Goal: Task Accomplishment & Management: Manage account settings

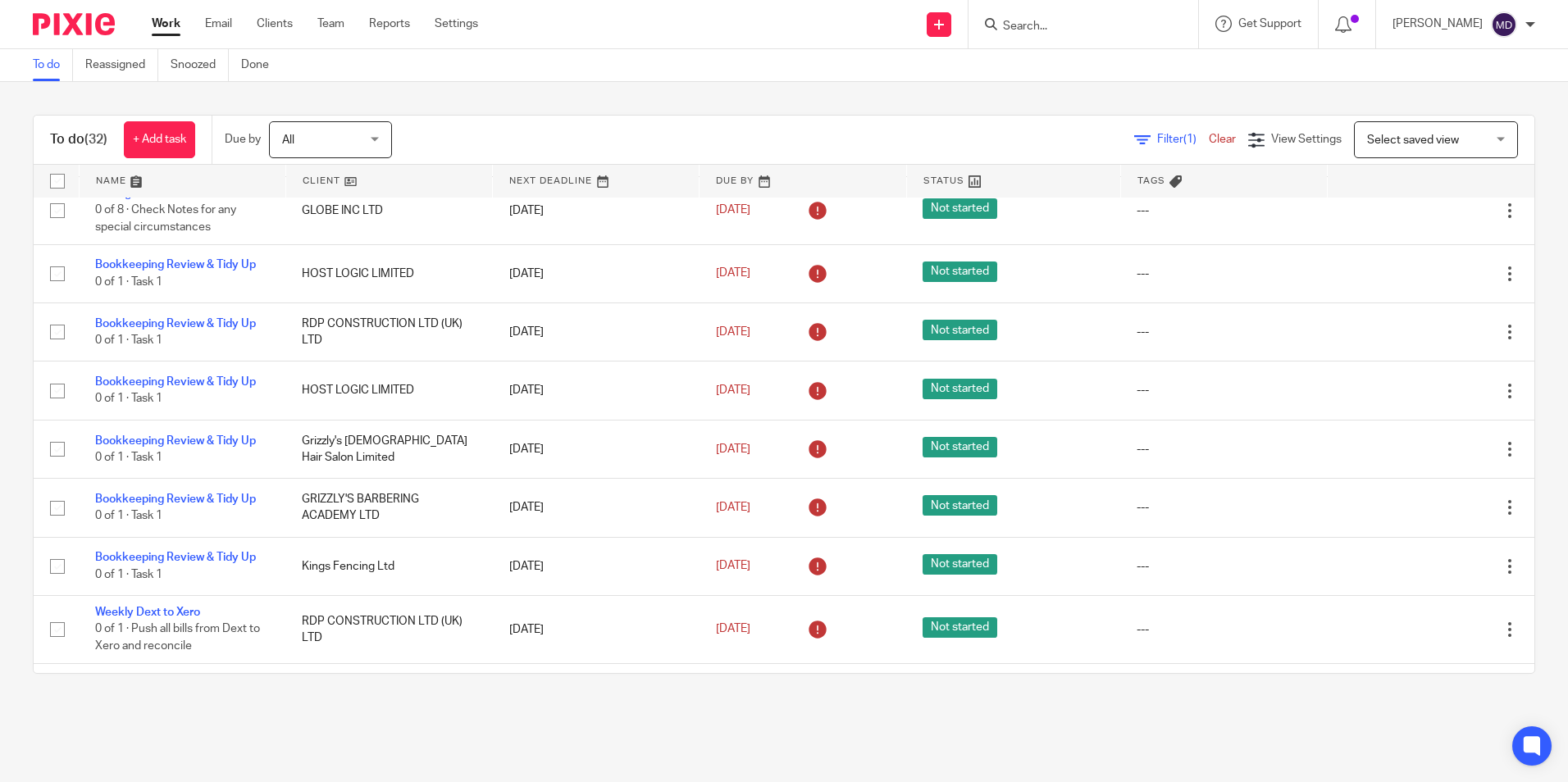
scroll to position [849, 0]
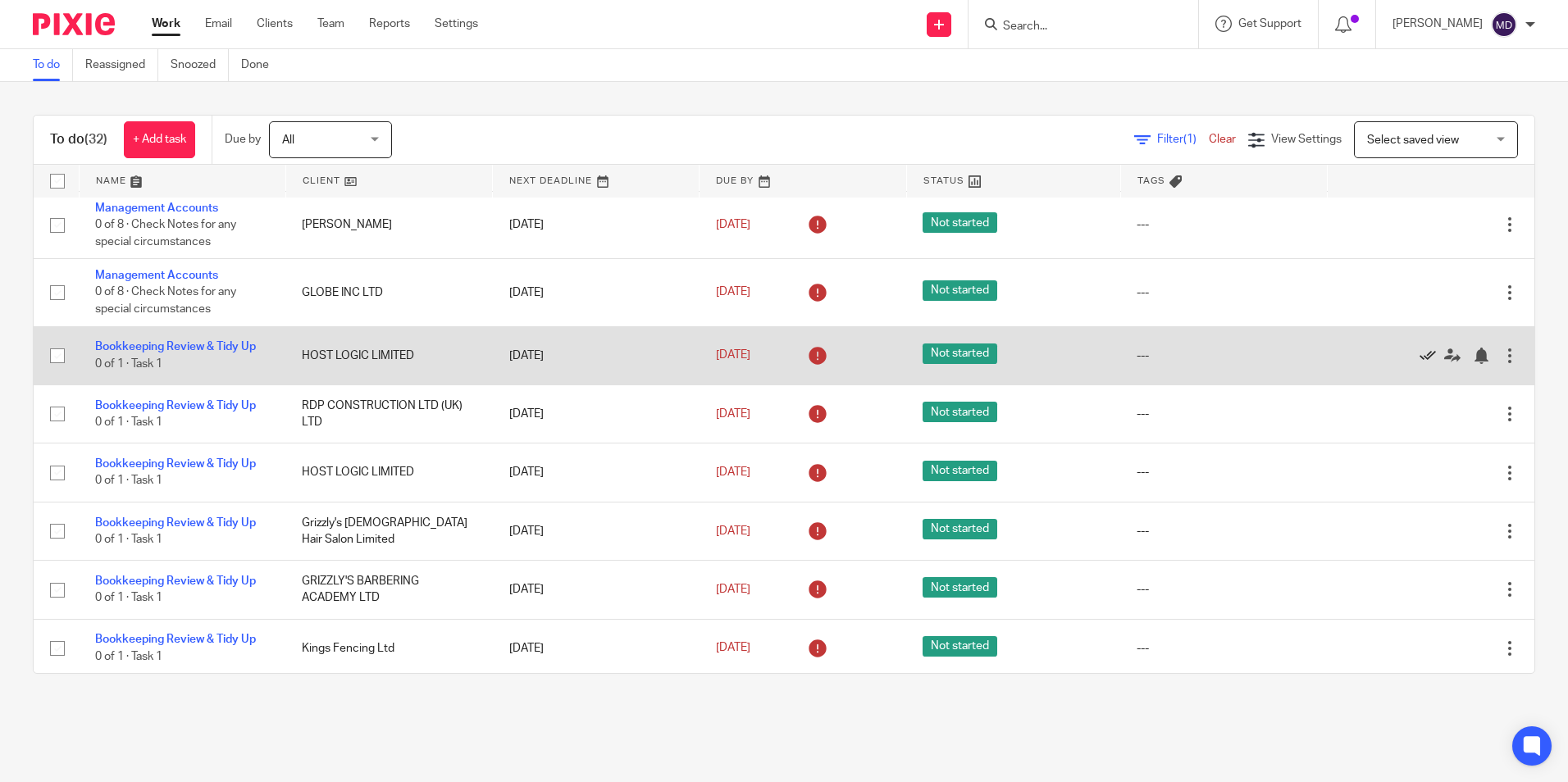
click at [1419, 354] on icon at bounding box center [1427, 356] width 17 height 17
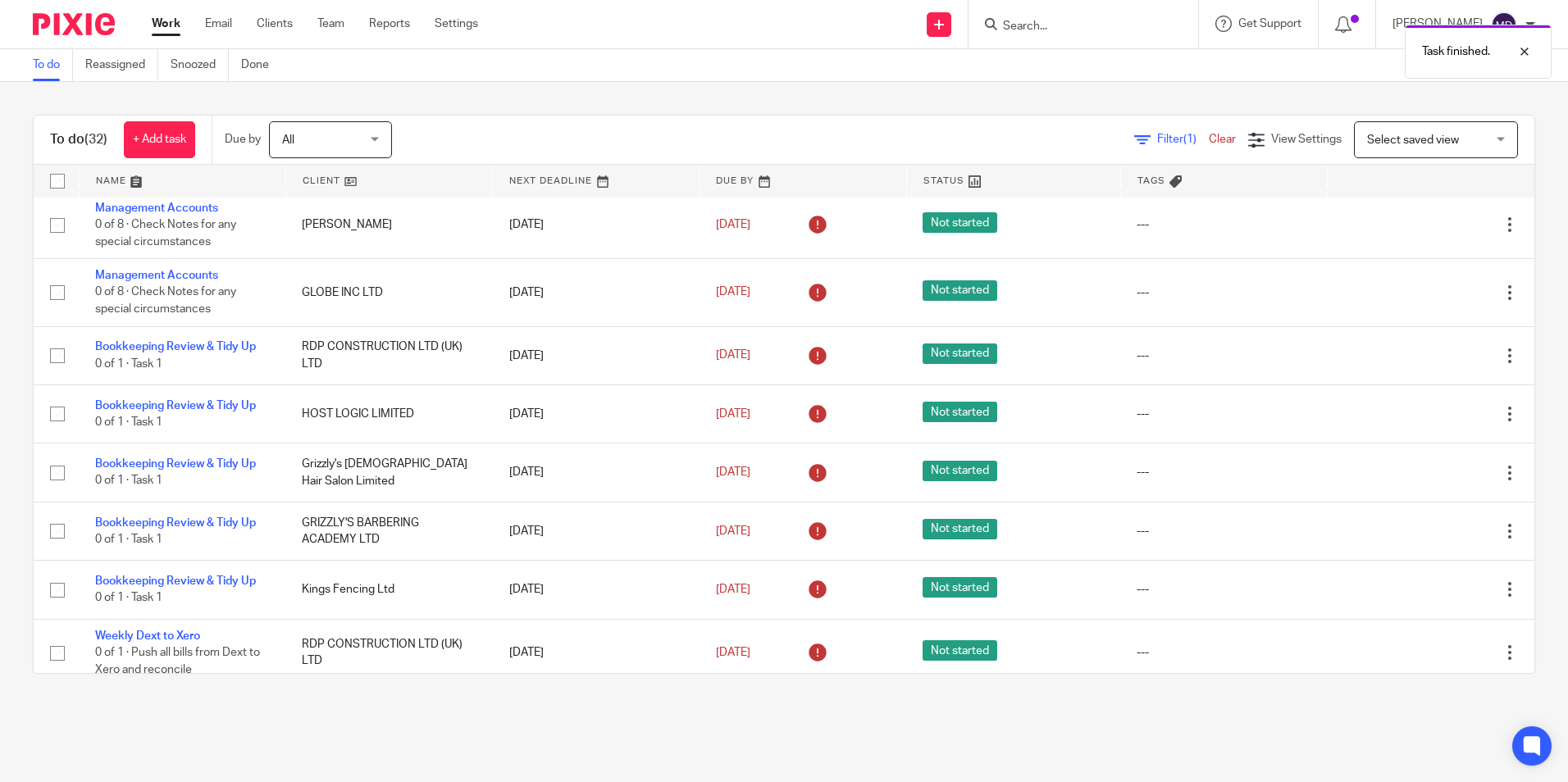
click at [1419, 354] on icon at bounding box center [1427, 356] width 17 height 17
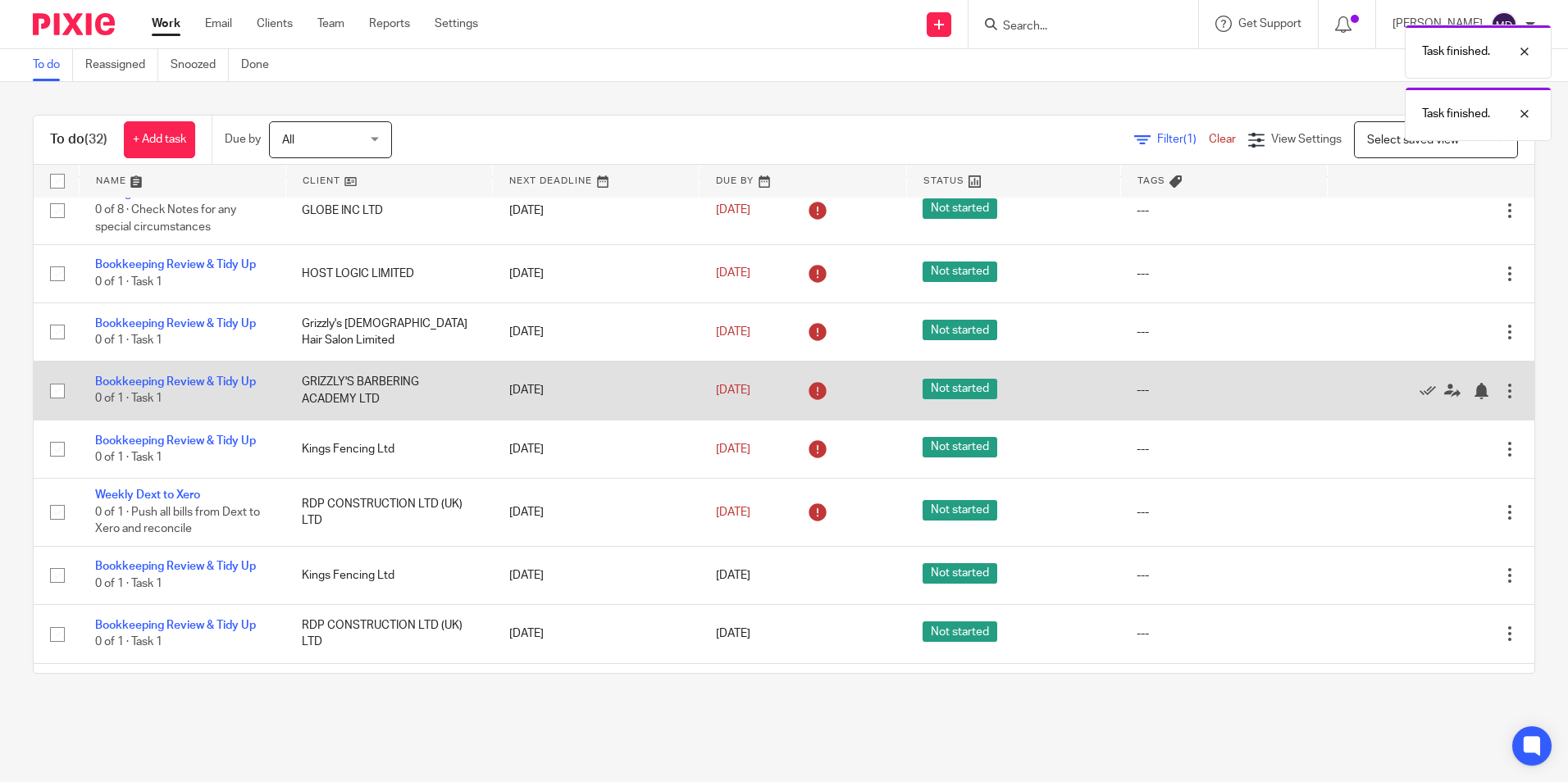
scroll to position [1013, 0]
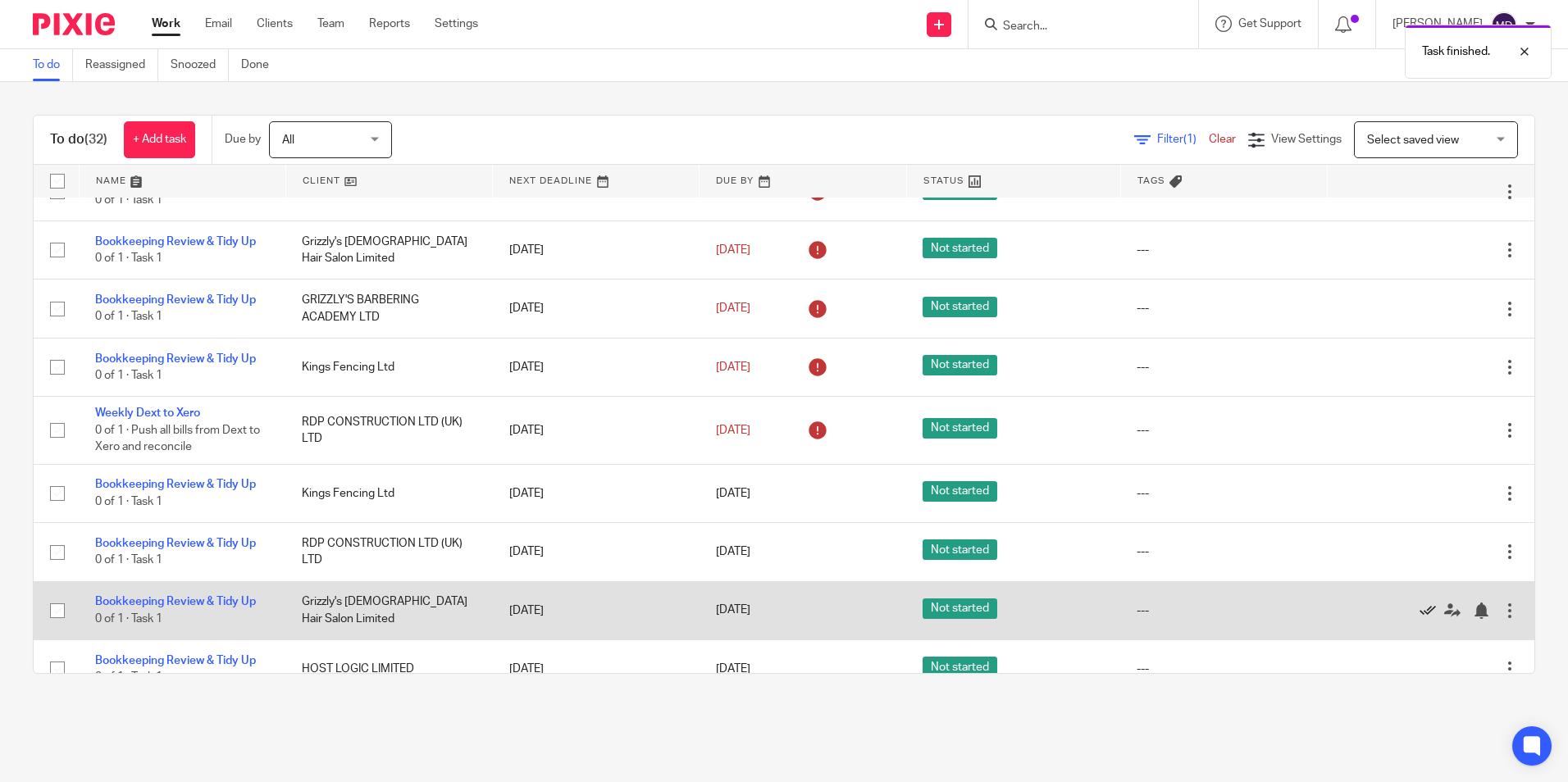
click at [1419, 603] on icon at bounding box center [1427, 611] width 17 height 17
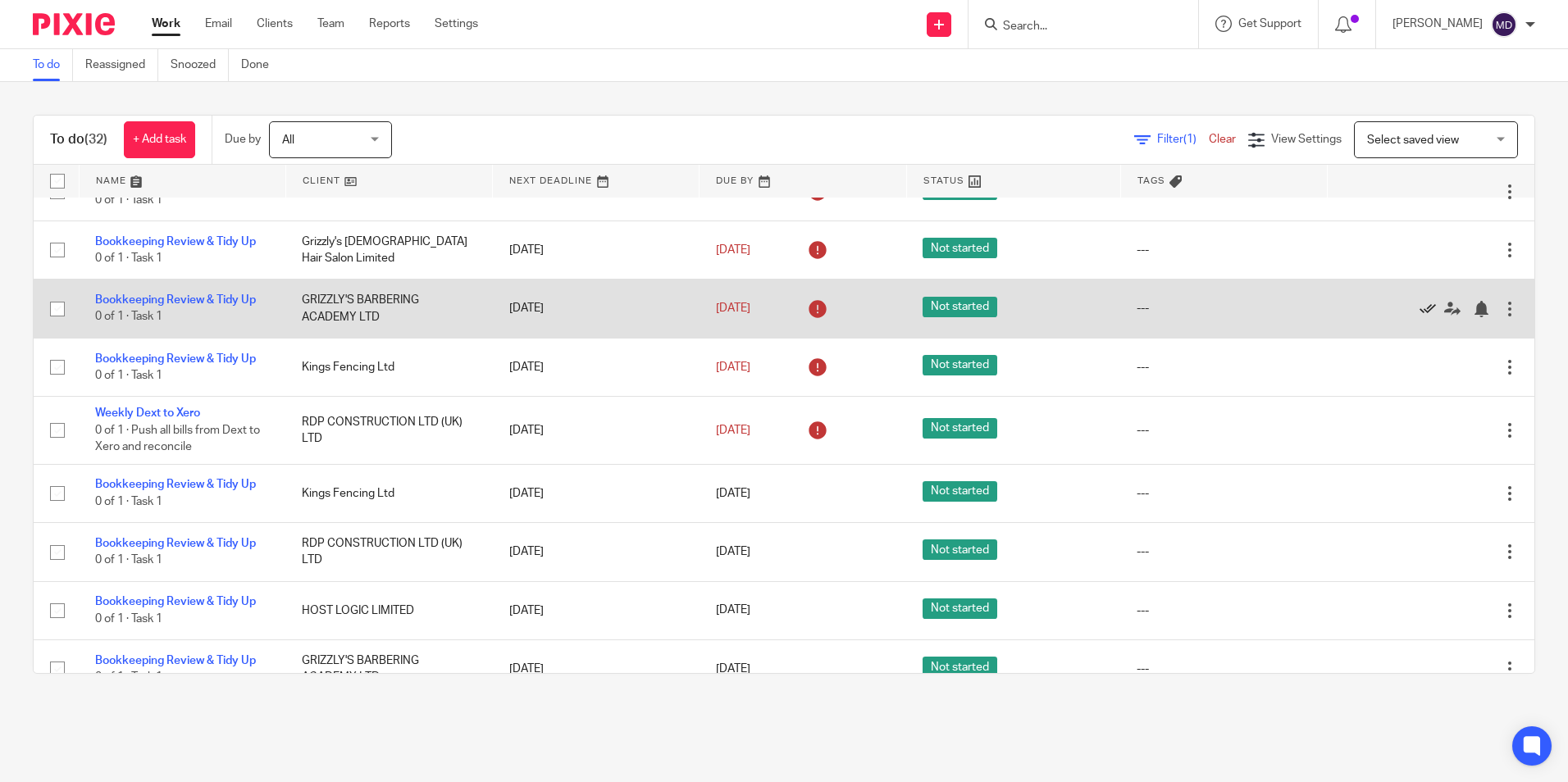
click at [1419, 311] on icon at bounding box center [1427, 309] width 17 height 17
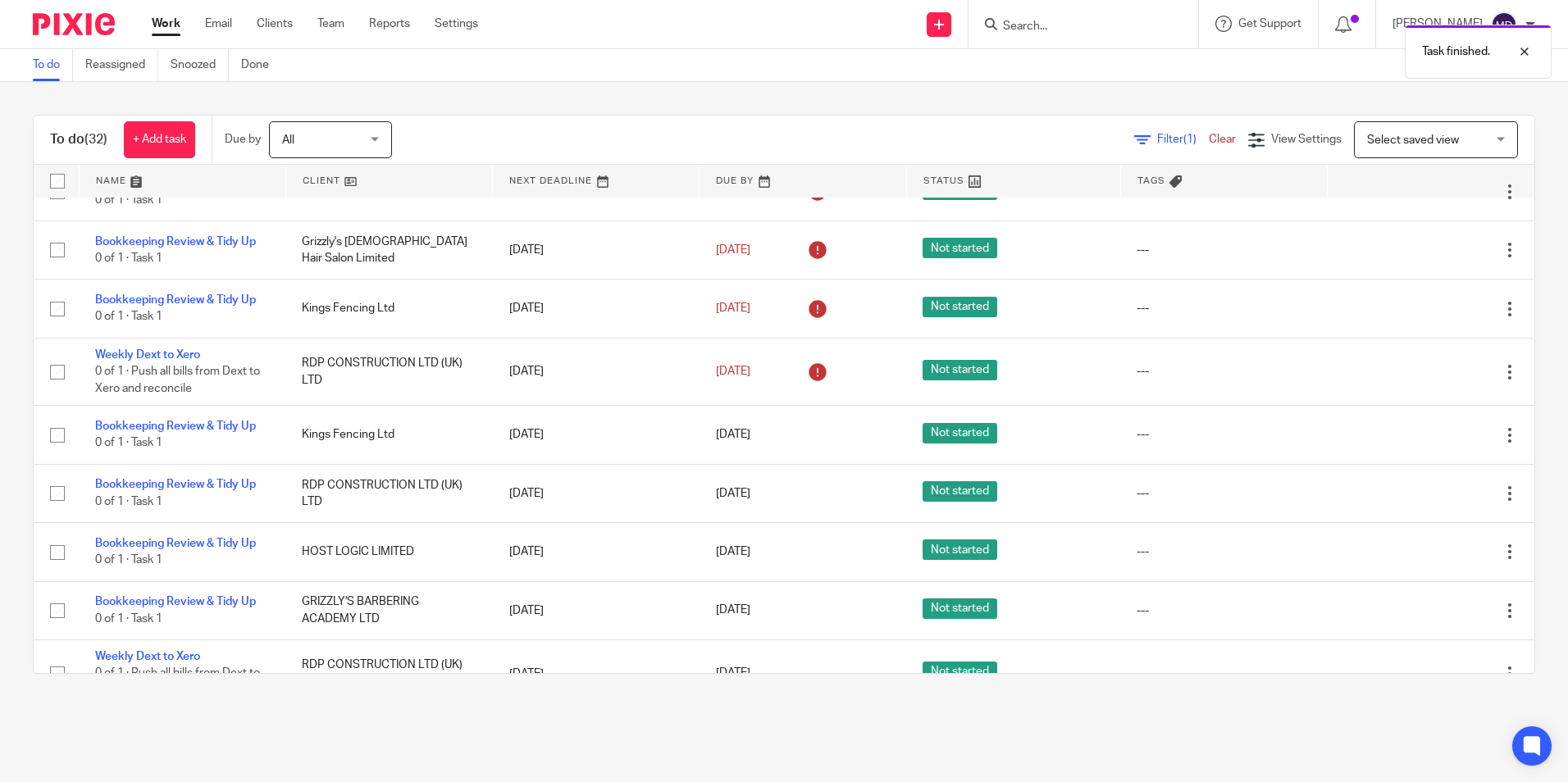
scroll to position [932, 0]
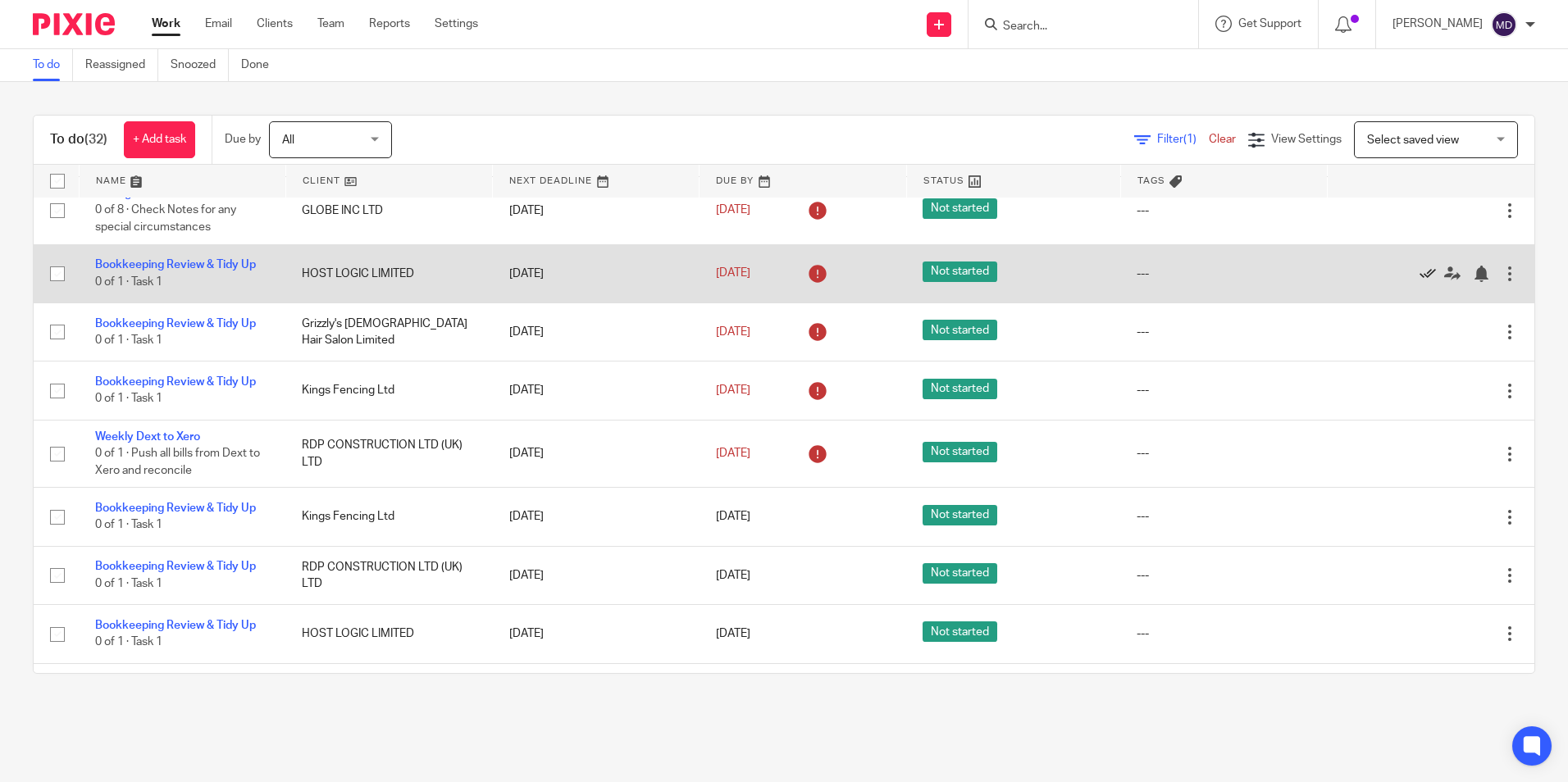
click at [1419, 271] on icon at bounding box center [1427, 273] width 17 height 17
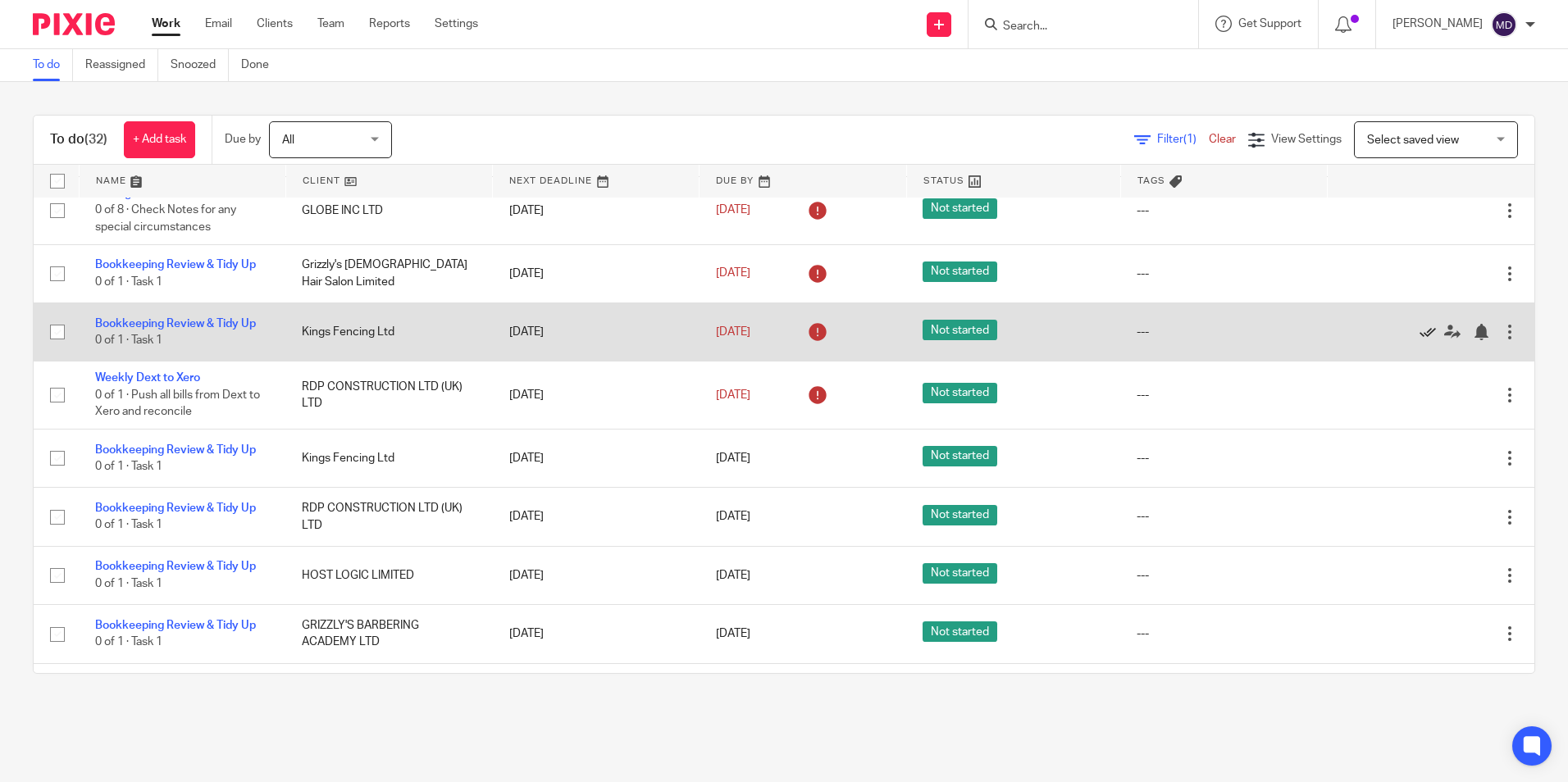
click at [1419, 336] on icon at bounding box center [1427, 331] width 17 height 17
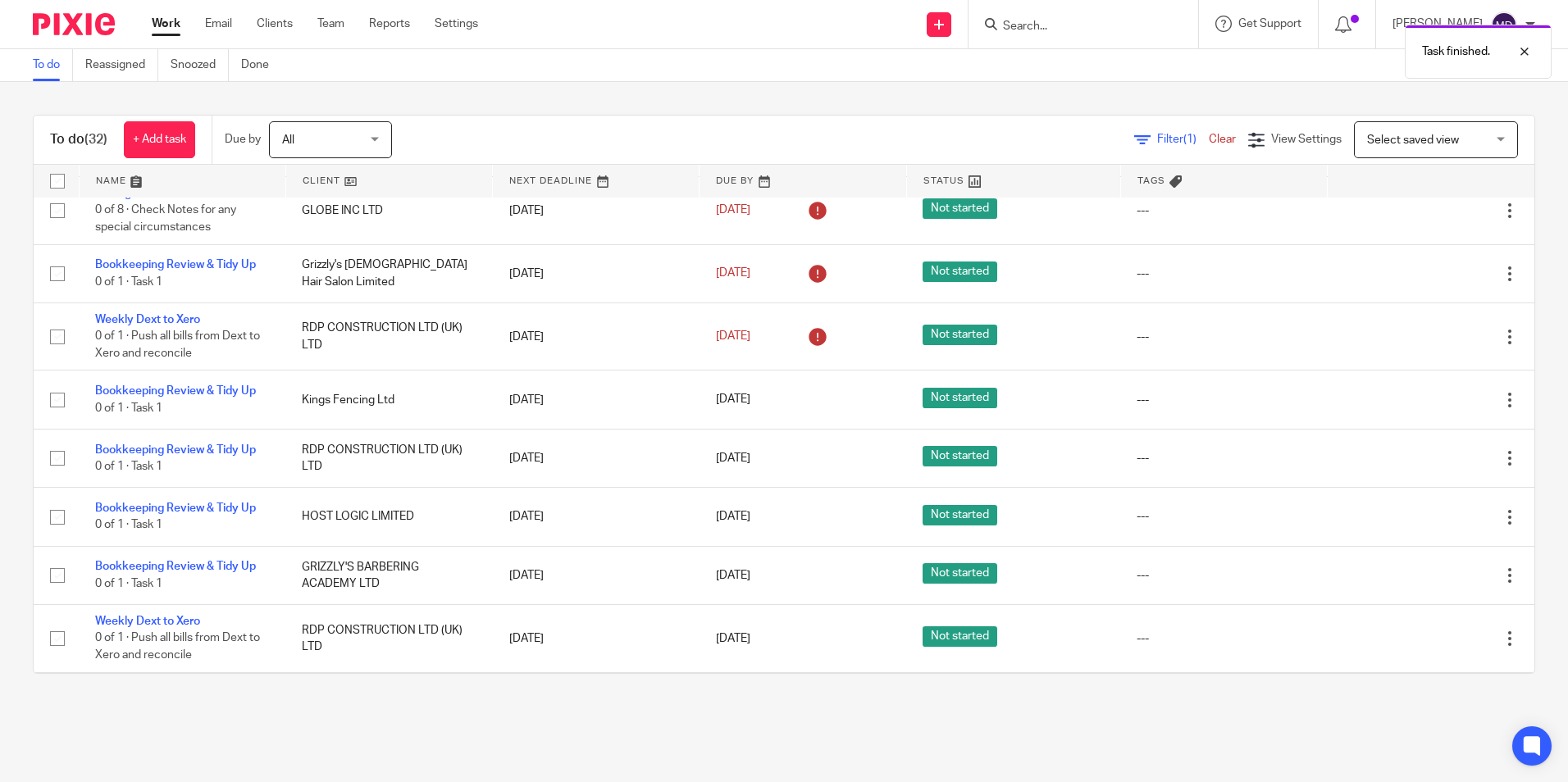
click at [1419, 336] on icon at bounding box center [1427, 337] width 17 height 17
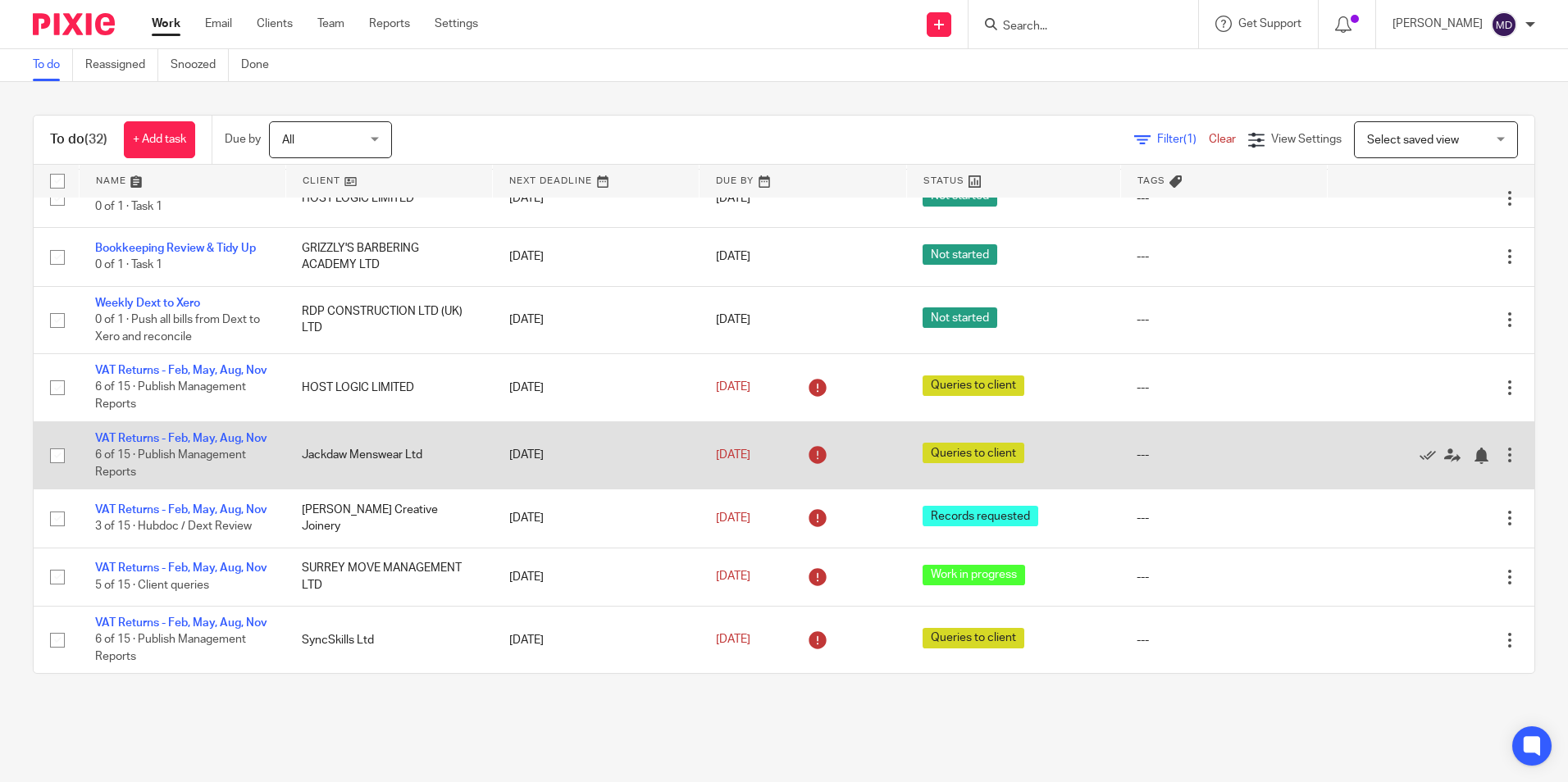
scroll to position [1250, 0]
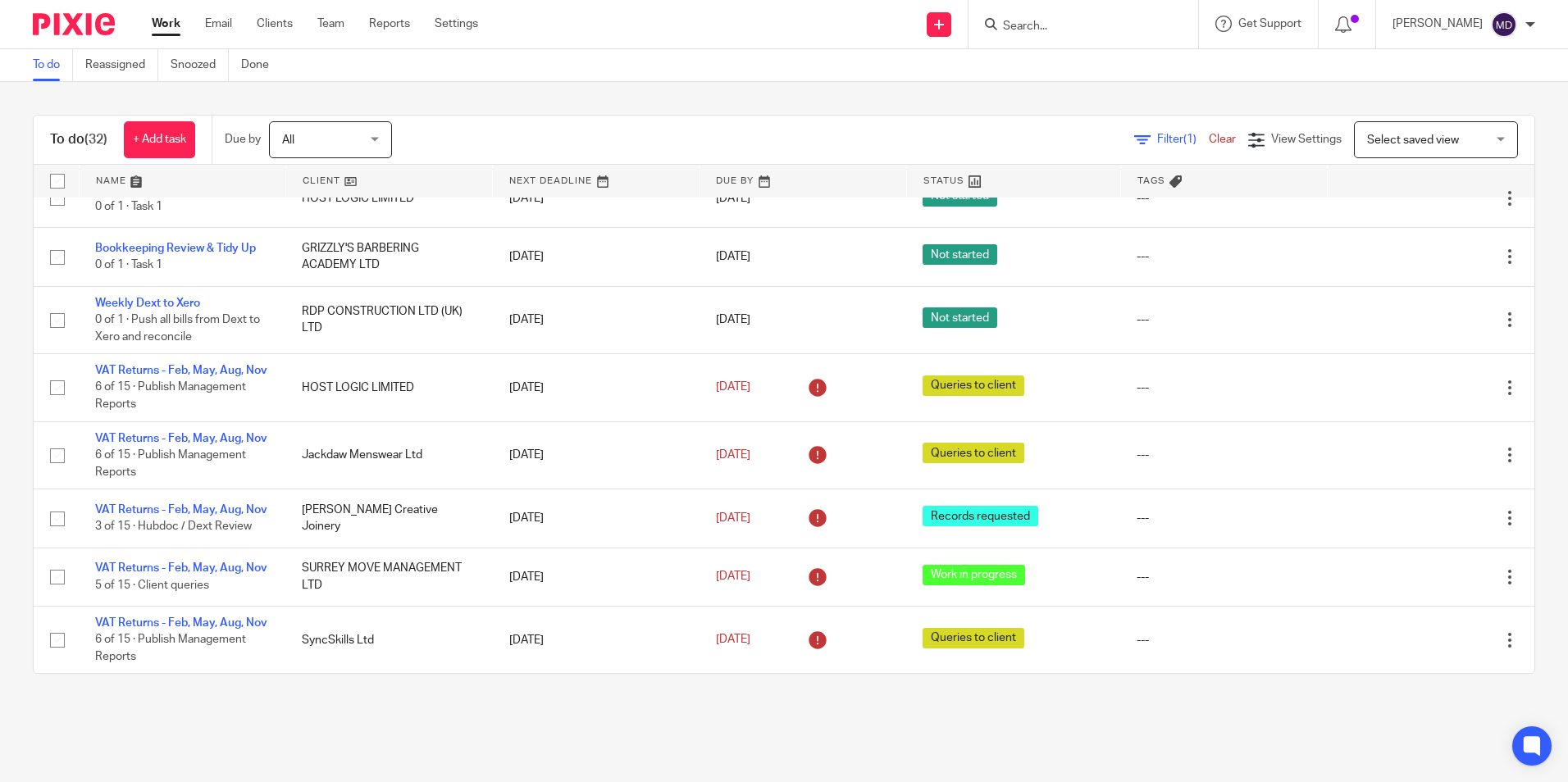
click at [560, 91] on div "To do (32) + Add task Due by All All [DATE] [DATE] This week Next week This mon…" at bounding box center [784, 394] width 1568 height 625
click at [577, 23] on div "Send new email Create task Add client Get Support Contact Support Help Document…" at bounding box center [1035, 24] width 1065 height 49
click at [790, 87] on div "To do (32) + Add task Due by All All [DATE] [DATE] This week Next week This mon…" at bounding box center [784, 394] width 1568 height 625
click at [694, 134] on div "Filter (1) Clear View Settings View Settings (1) Filters Clear Save Manage save…" at bounding box center [977, 139] width 1114 height 37
click at [696, 721] on main "To do Reassigned Snoozed Done To do (32) + Add task Due by All All [DATE] [DATE…" at bounding box center [784, 391] width 1568 height 782
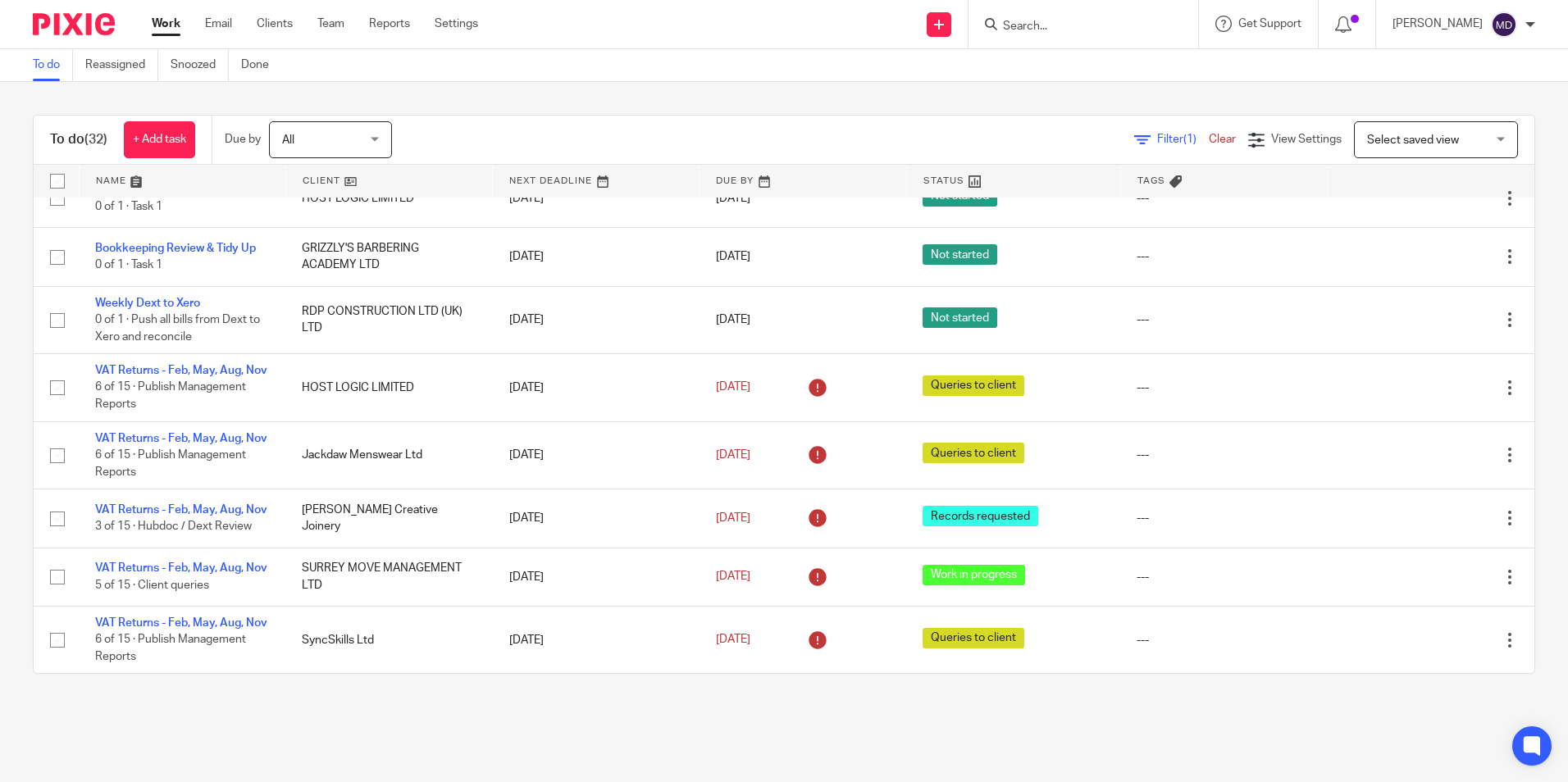
click at [730, 719] on main "To do Reassigned Snoozed Done To do (32) + Add task Due by All All [DATE] [DATE…" at bounding box center [784, 391] width 1568 height 782
click at [888, 709] on main "To do Reassigned Snoozed Done To do (32) + Add task Due by All All [DATE] [DATE…" at bounding box center [784, 391] width 1568 height 782
click at [785, 706] on div "To do (32) + Add task Due by All All [DATE] [DATE] This week Next week This mon…" at bounding box center [784, 394] width 1568 height 625
